Goal: Transaction & Acquisition: Purchase product/service

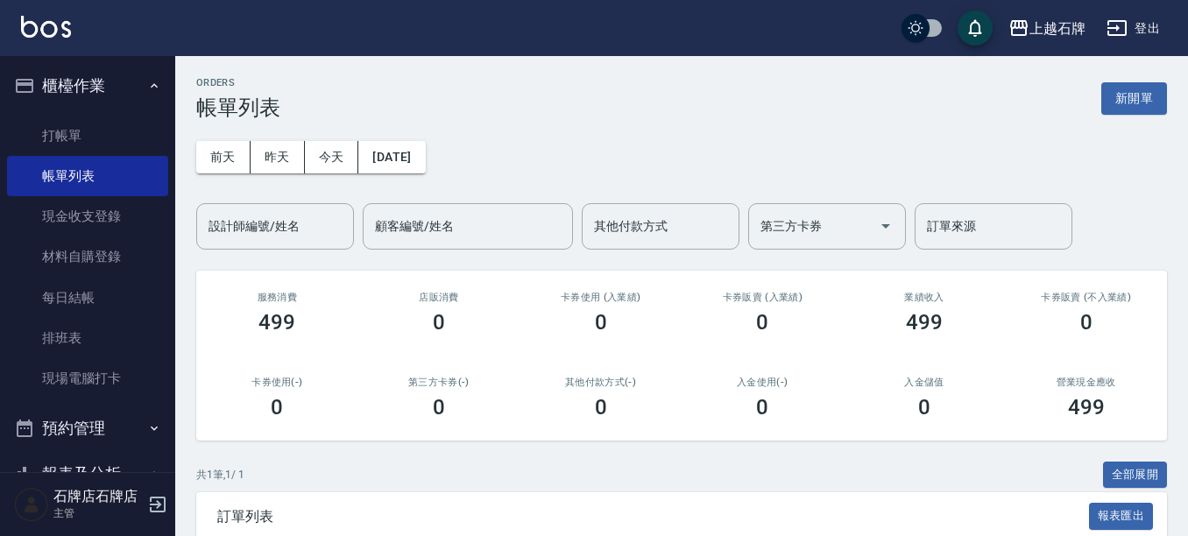
scroll to position [172, 0]
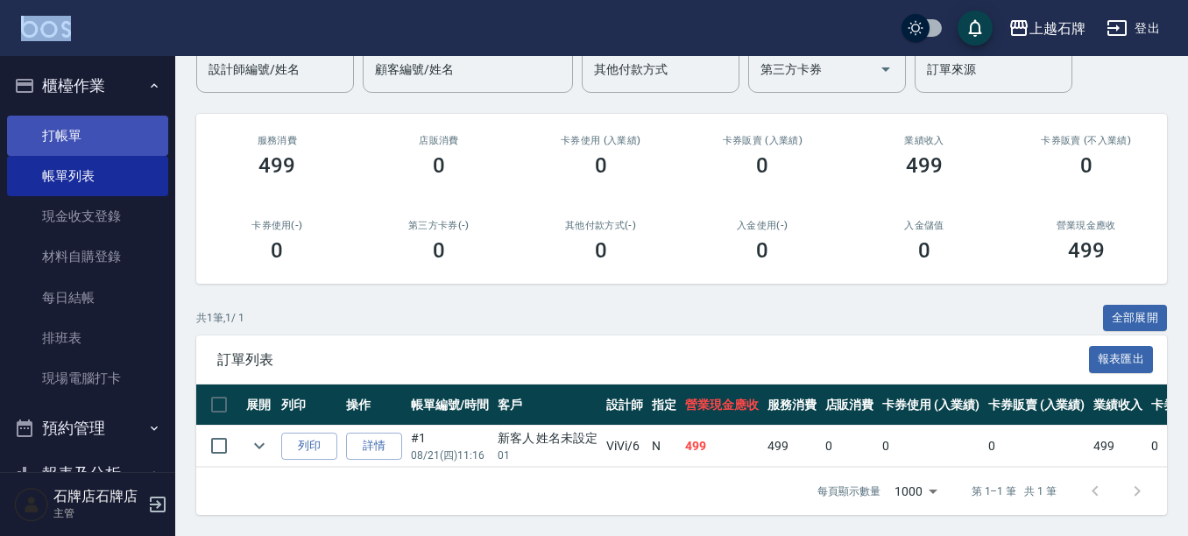
click at [126, 136] on link "打帳單" at bounding box center [87, 136] width 161 height 40
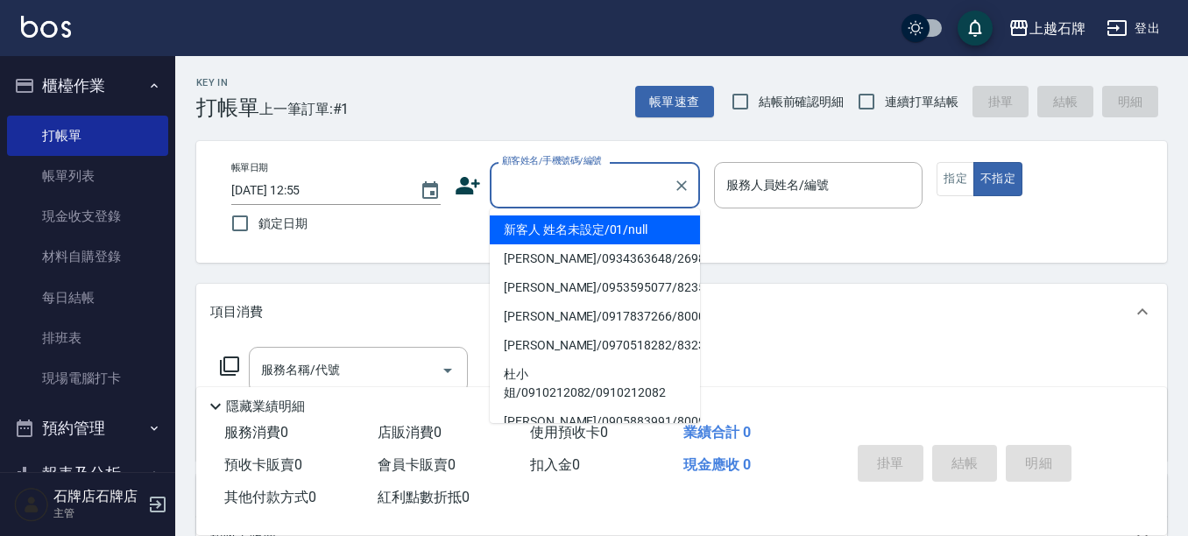
click at [592, 189] on input "顧客姓名/手機號碼/編號" at bounding box center [582, 185] width 168 height 31
click at [616, 230] on li "新客人 姓名未設定/01/null" at bounding box center [595, 230] width 210 height 29
type input "新客人 姓名未設定/01/null"
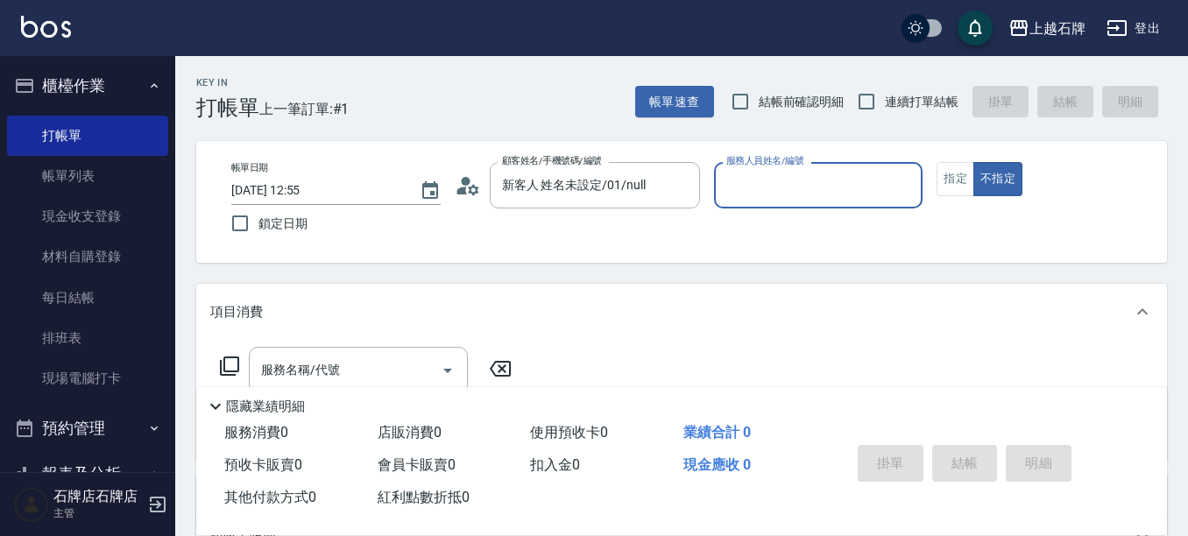
click at [789, 191] on input "服務人員姓名/編號" at bounding box center [819, 185] width 194 height 31
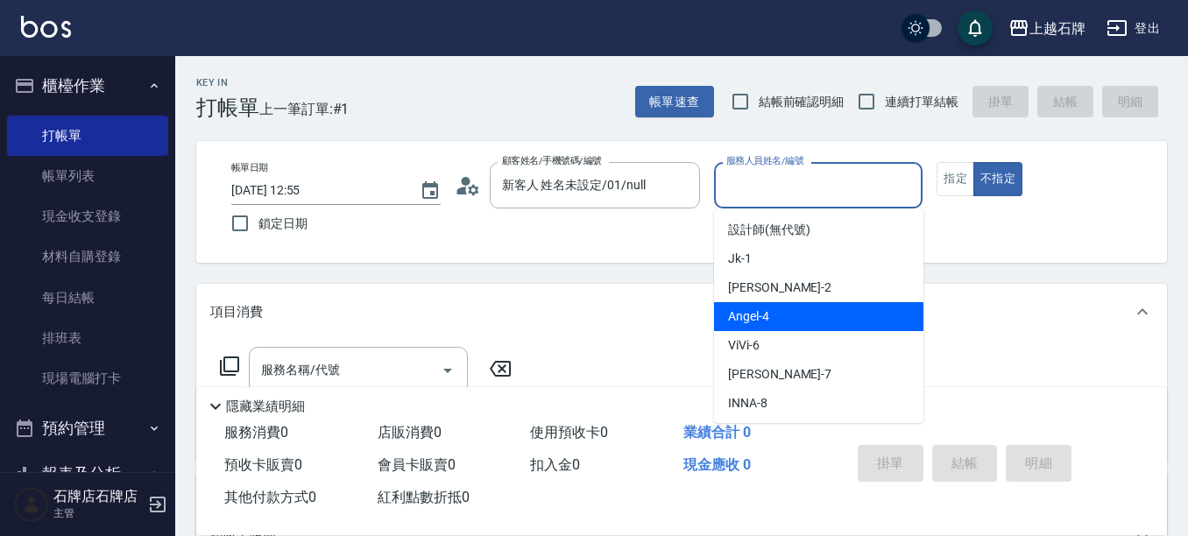
drag, startPoint x: 779, startPoint y: 315, endPoint x: 380, endPoint y: 361, distance: 401.2
click at [764, 318] on div "[PERSON_NAME] -4" at bounding box center [818, 316] width 209 height 29
type input "[PERSON_NAME]-4"
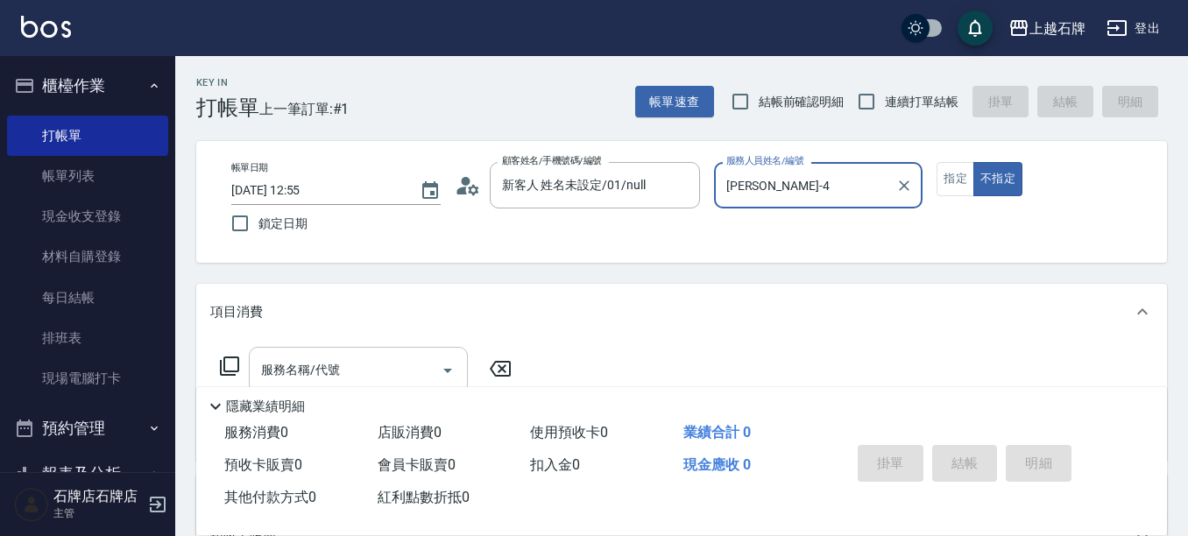
click at [378, 368] on input "服務名稱/代號" at bounding box center [345, 370] width 177 height 31
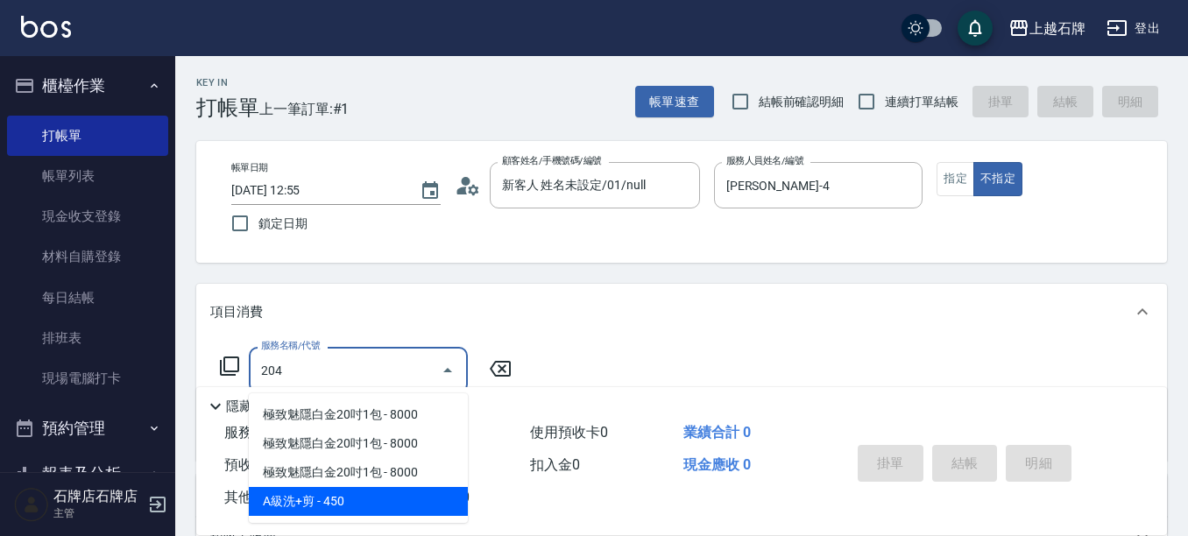
click at [437, 499] on span "A級洗+剪 - 450" at bounding box center [358, 501] width 219 height 29
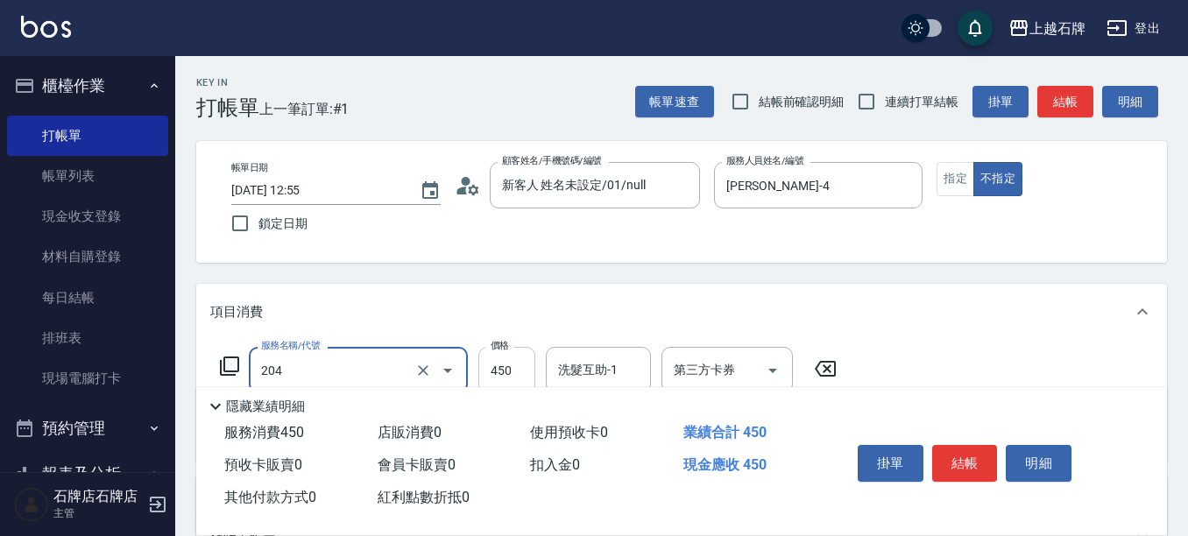
type input "A級洗+剪(204)"
click at [526, 370] on input "450" at bounding box center [506, 370] width 57 height 47
type input "499"
click at [958, 458] on button "結帳" at bounding box center [965, 463] width 66 height 37
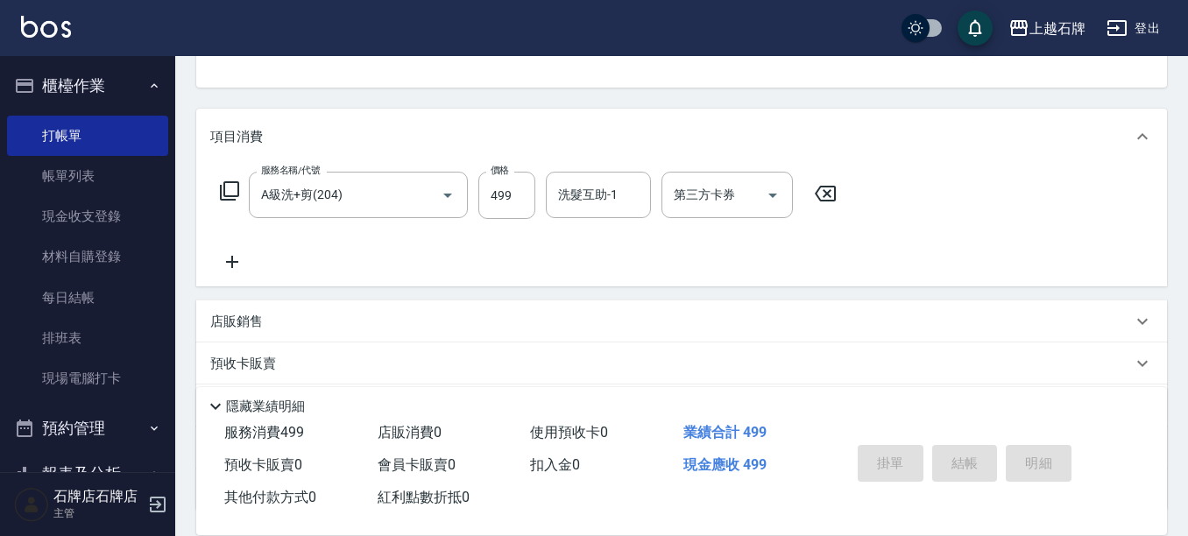
scroll to position [223, 0]
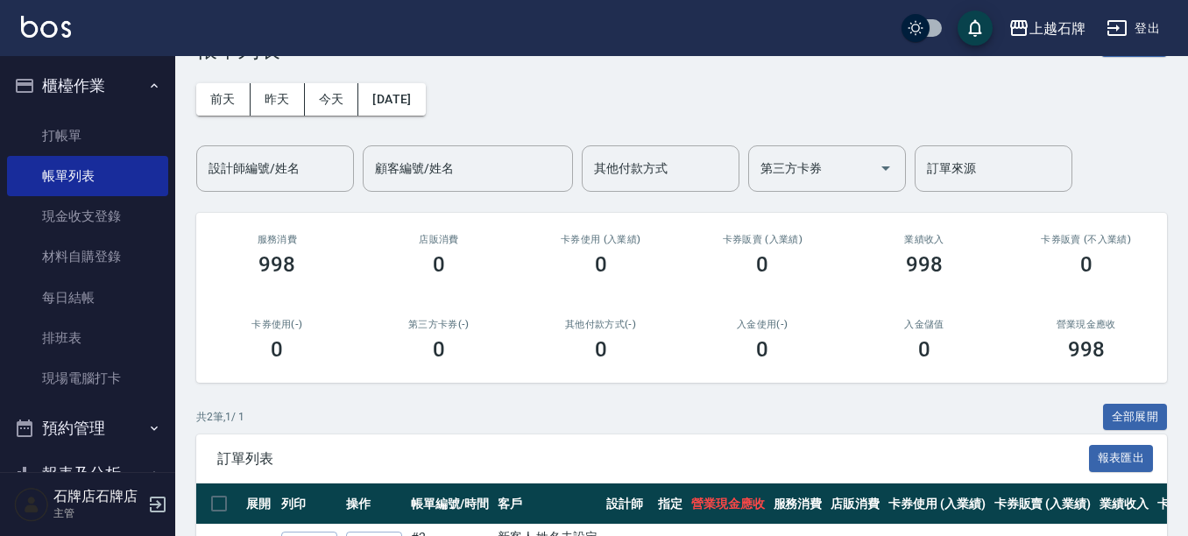
scroll to position [175, 0]
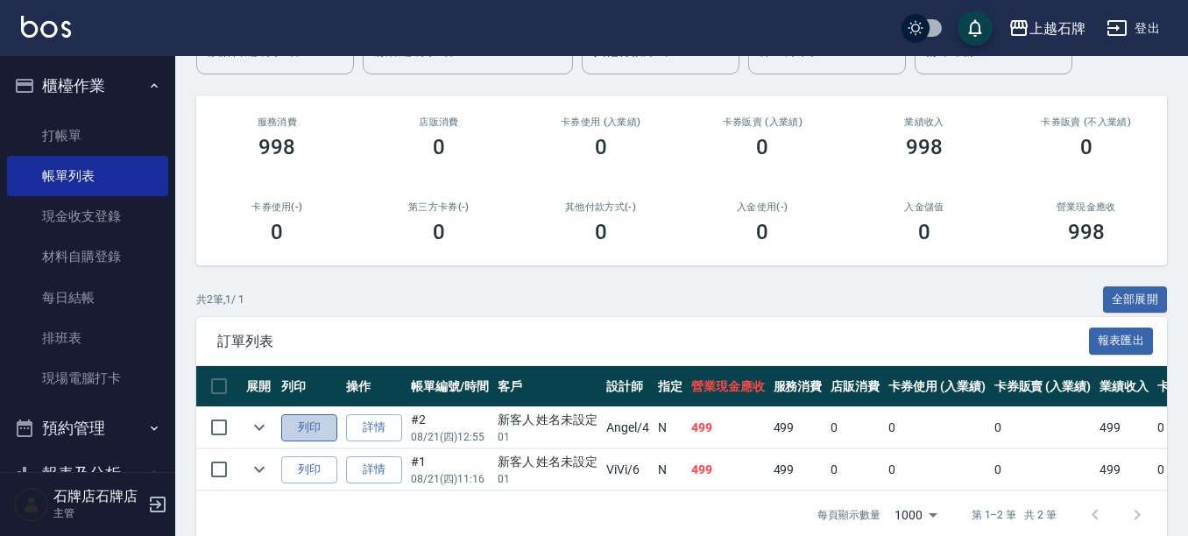
click at [319, 427] on button "列印" at bounding box center [309, 427] width 56 height 27
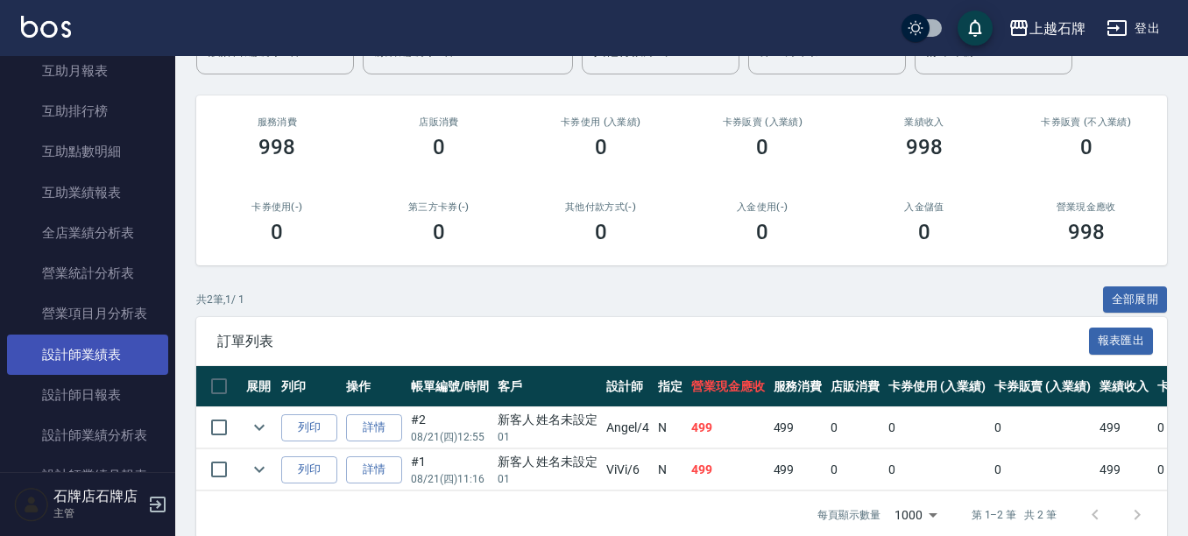
scroll to position [701, 0]
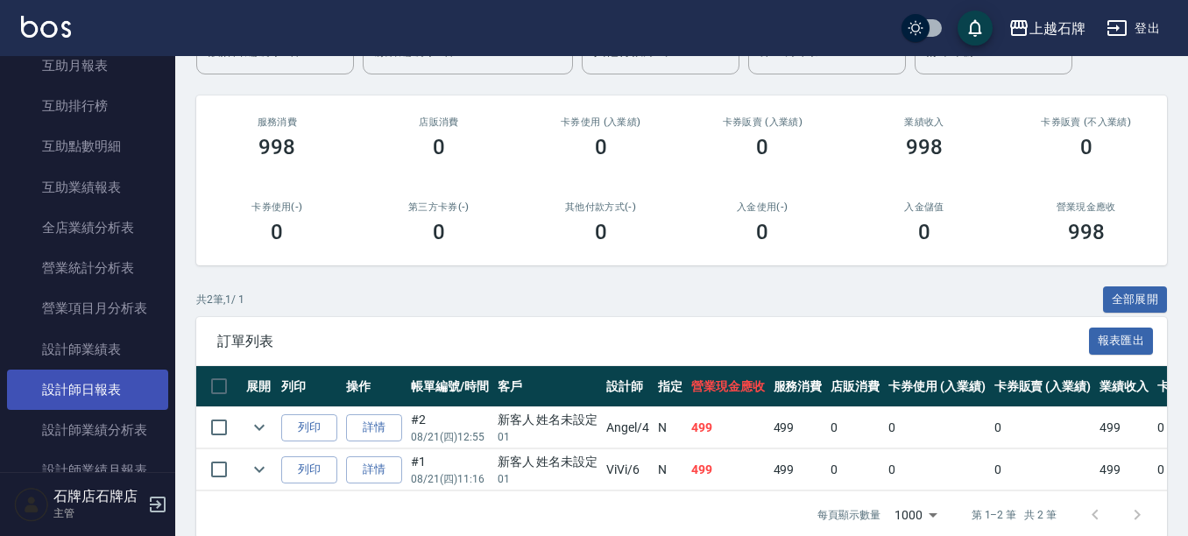
click at [95, 393] on link "設計師日報表" at bounding box center [87, 390] width 161 height 40
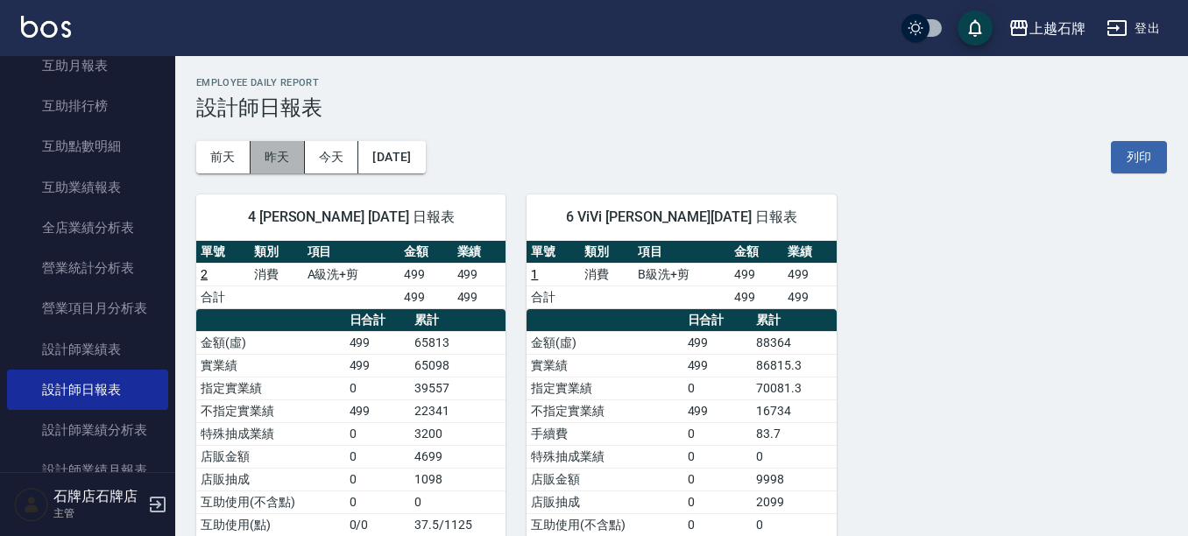
click at [287, 159] on button "昨天" at bounding box center [278, 157] width 54 height 32
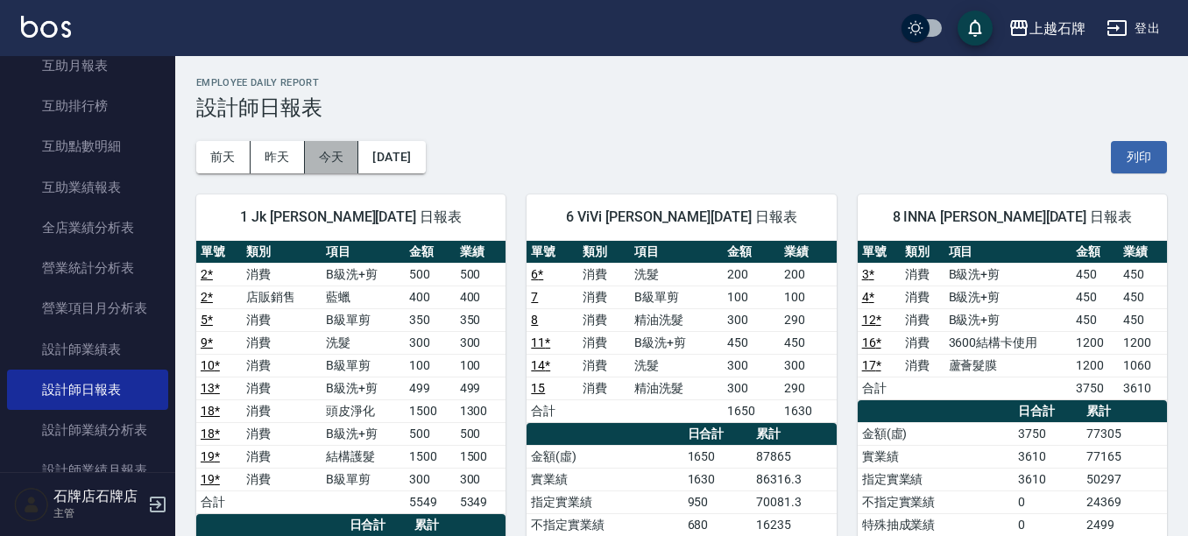
click at [336, 162] on button "今天" at bounding box center [332, 157] width 54 height 32
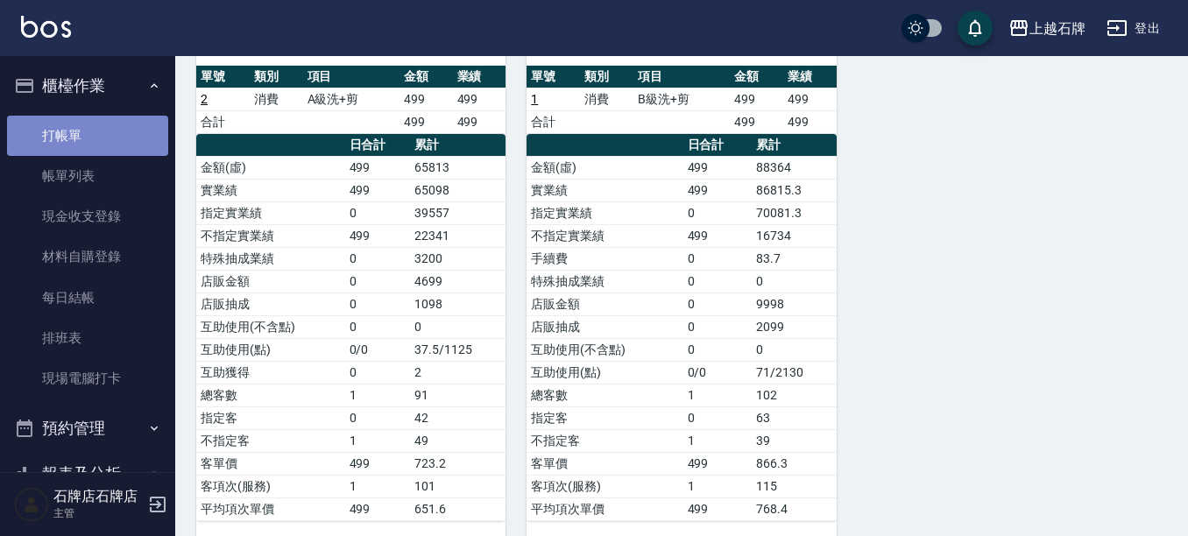
click at [102, 135] on link "打帳單" at bounding box center [87, 136] width 161 height 40
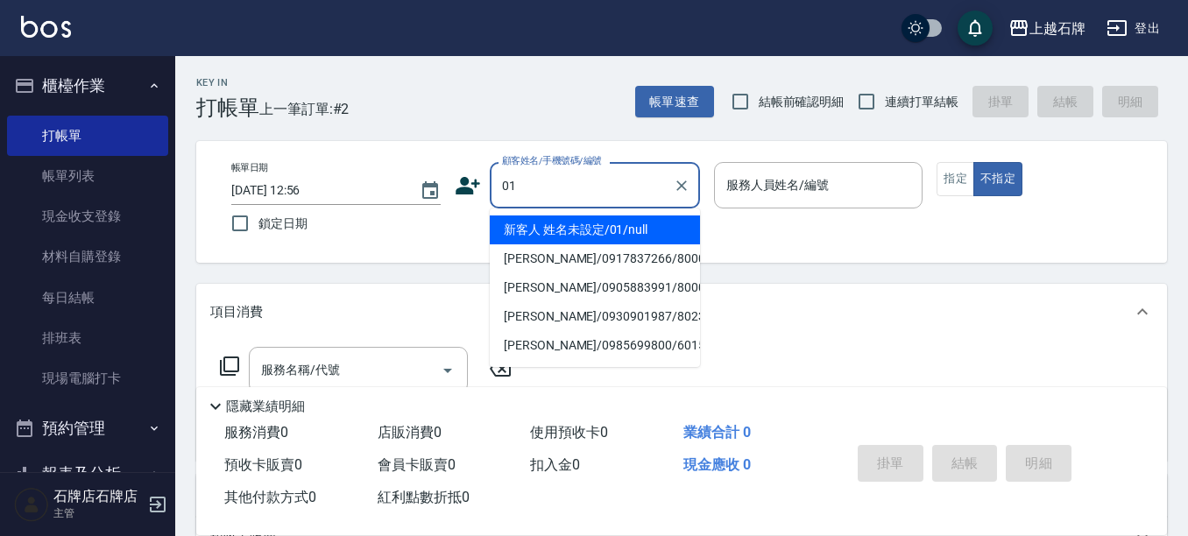
type input "新客人 姓名未設定/01/null"
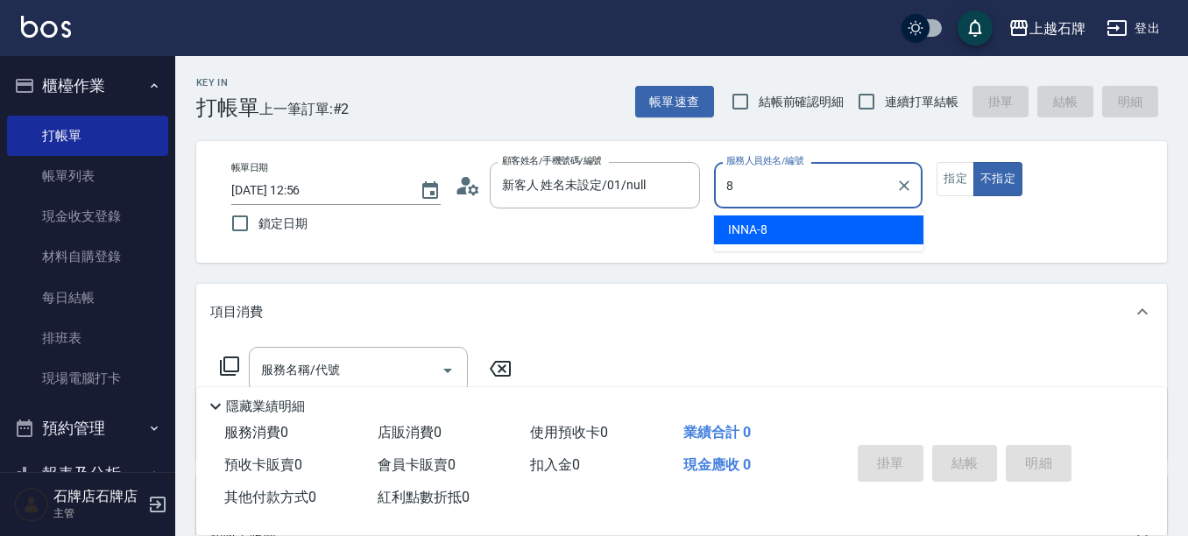
type input "INNA-8"
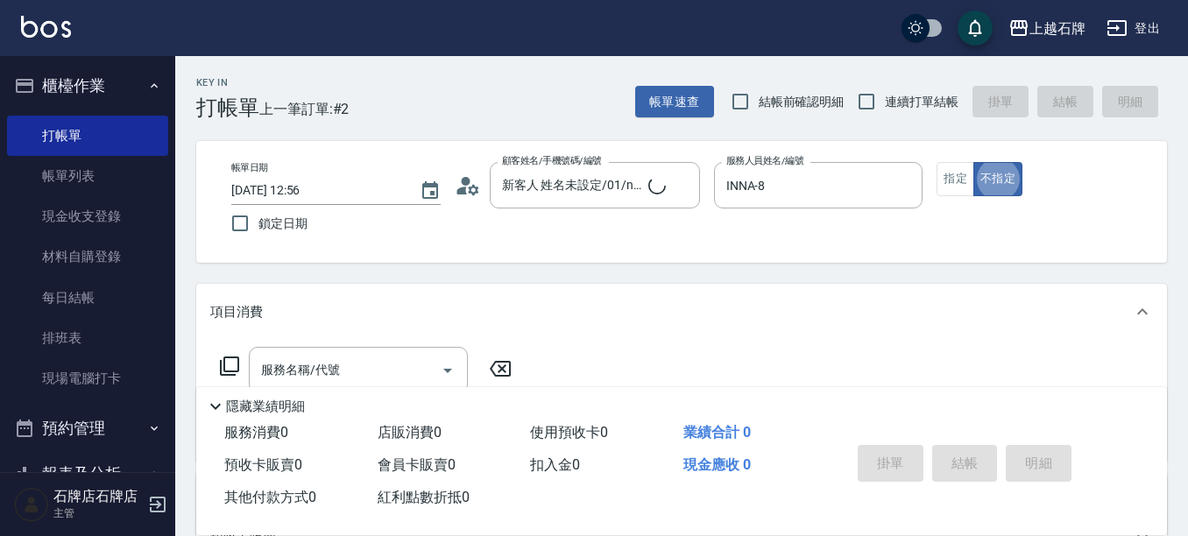
type button "false"
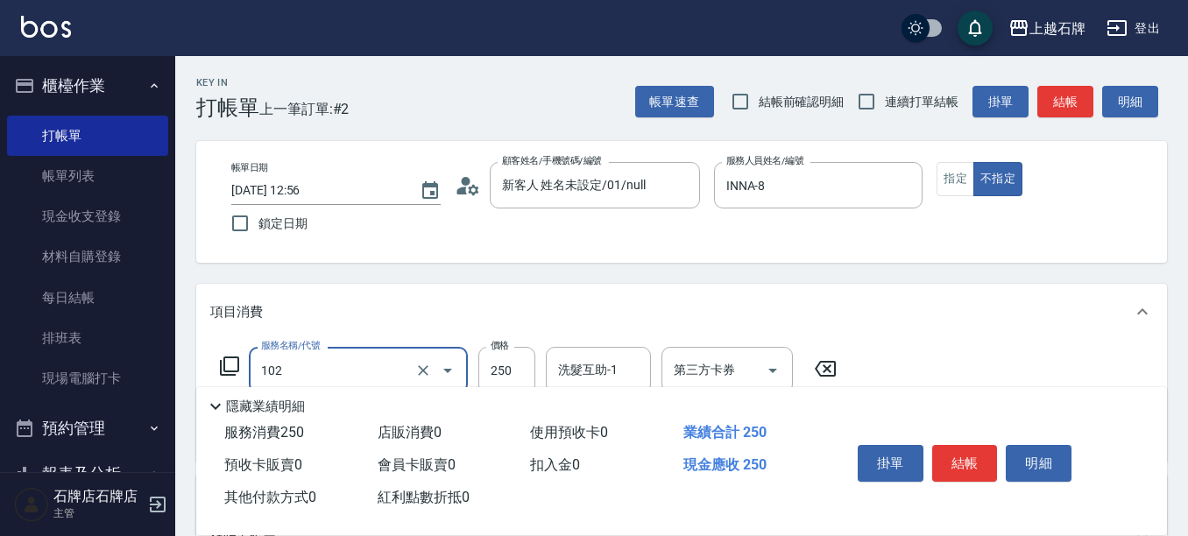
type input "精油洗髮(102)"
type input "300"
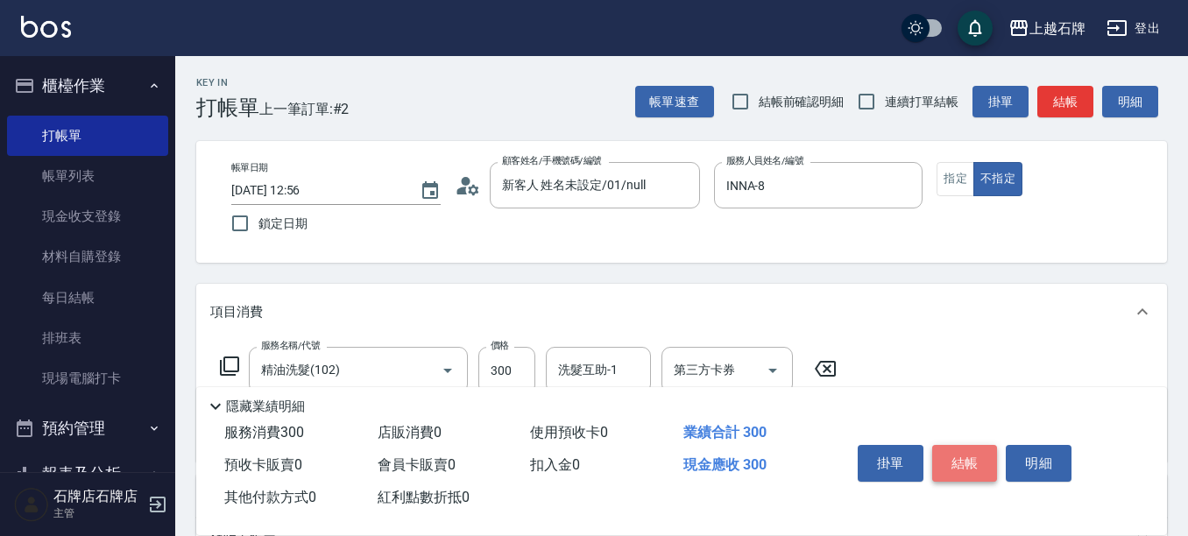
click at [960, 445] on button "結帳" at bounding box center [965, 463] width 66 height 37
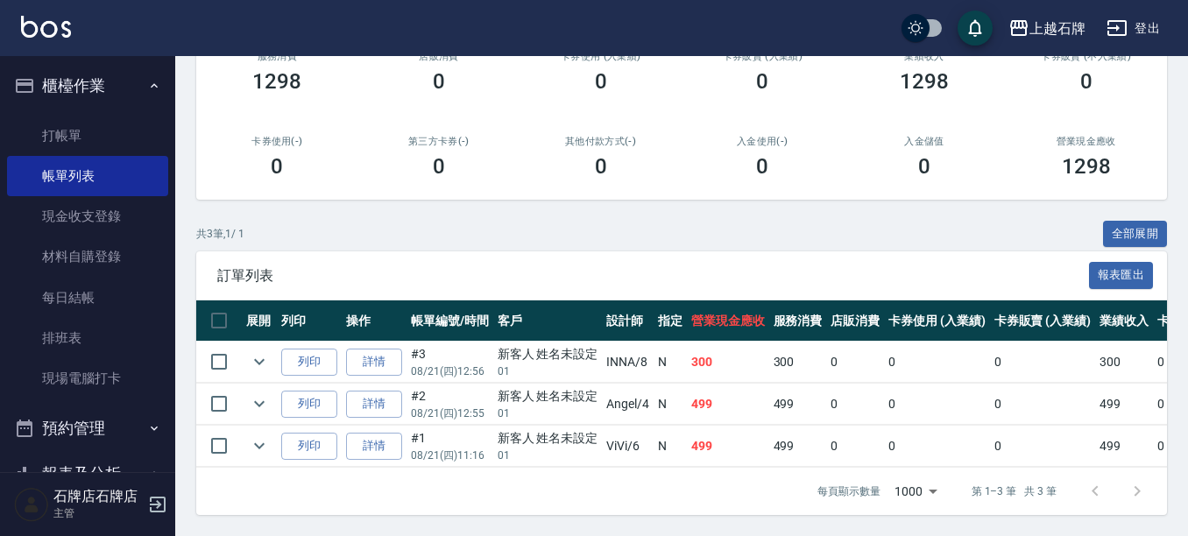
scroll to position [256, 0]
click at [306, 349] on button "列印" at bounding box center [309, 362] width 56 height 27
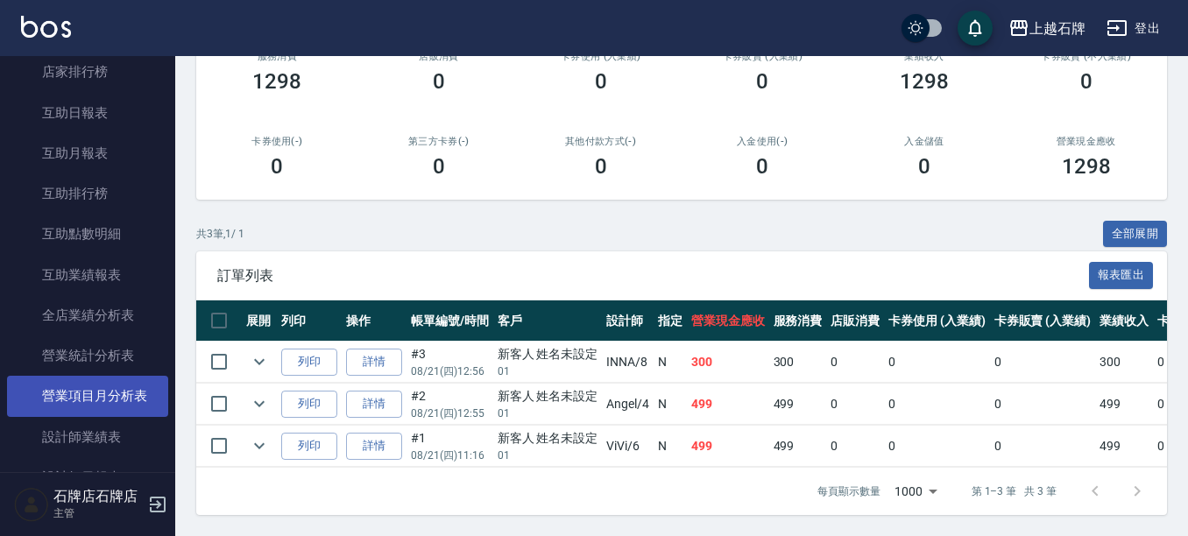
scroll to position [701, 0]
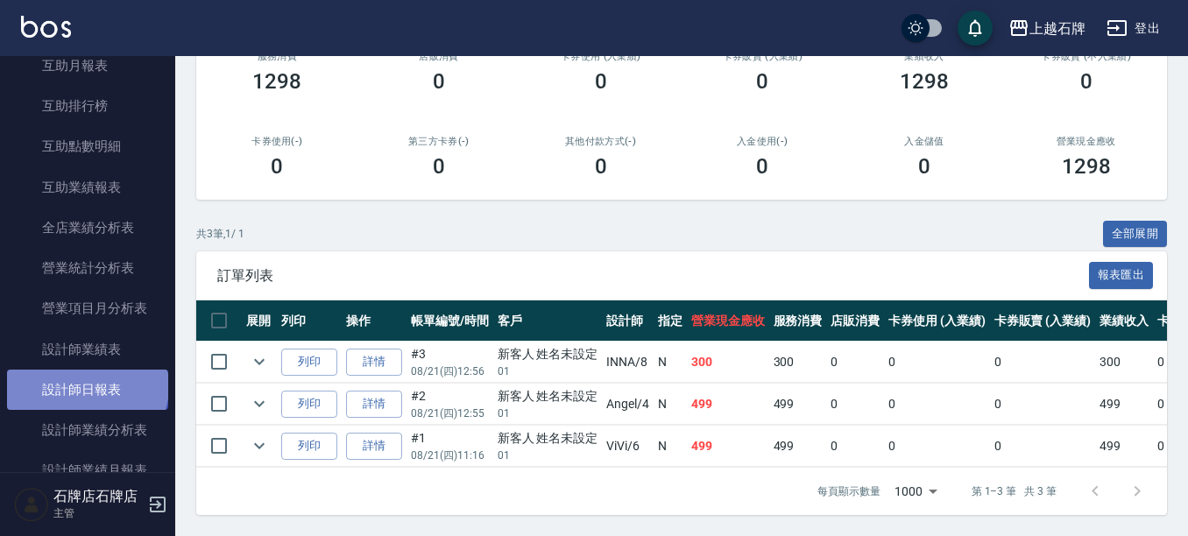
click at [86, 386] on link "設計師日報表" at bounding box center [87, 390] width 161 height 40
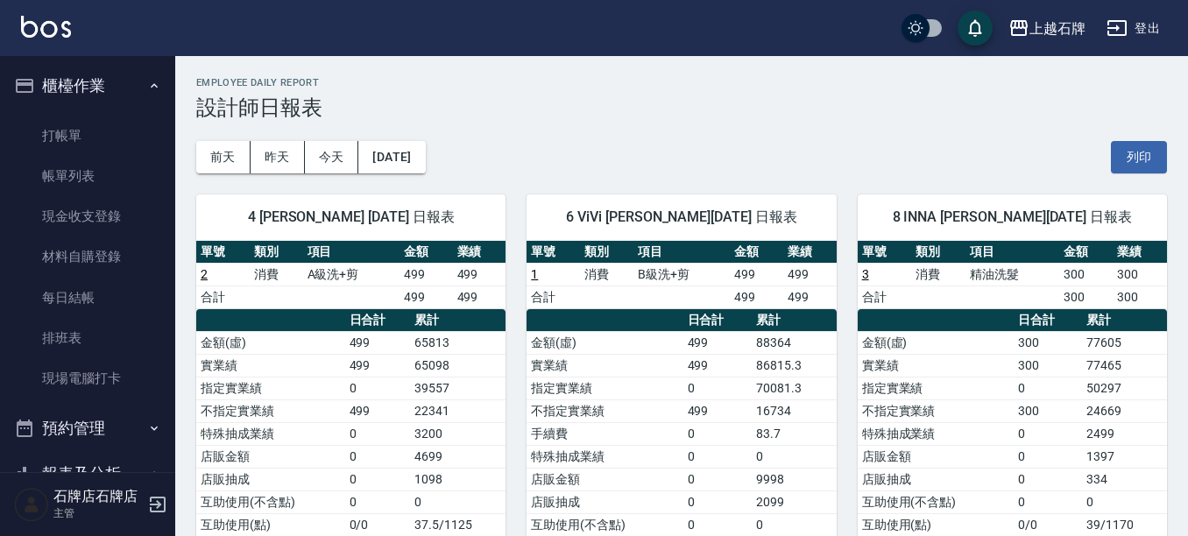
scroll to position [88, 0]
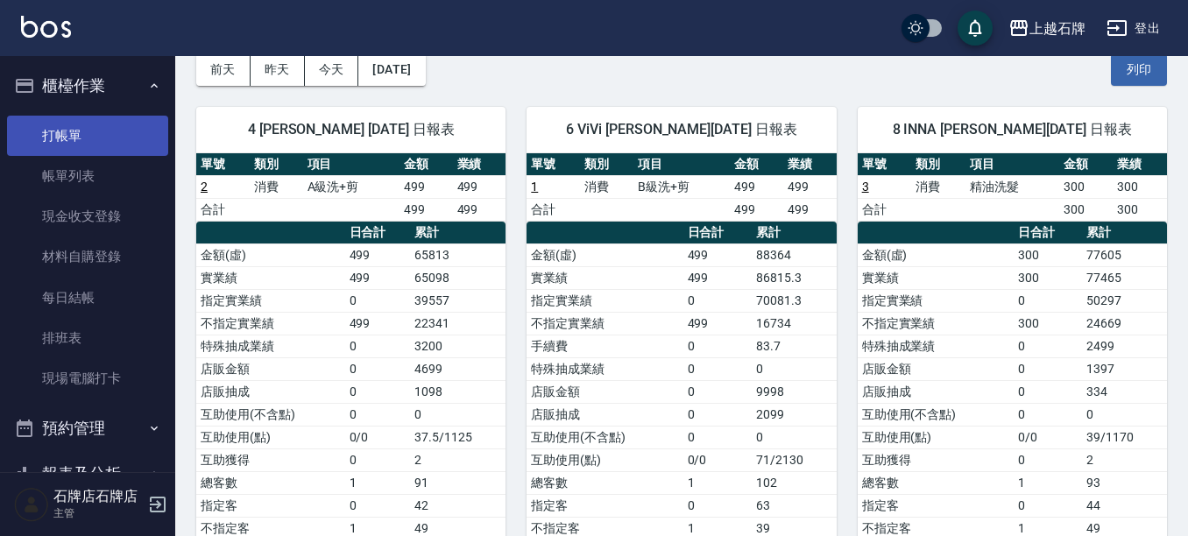
click at [15, 123] on link "打帳單" at bounding box center [87, 136] width 161 height 40
